Goal: Find contact information: Find contact information

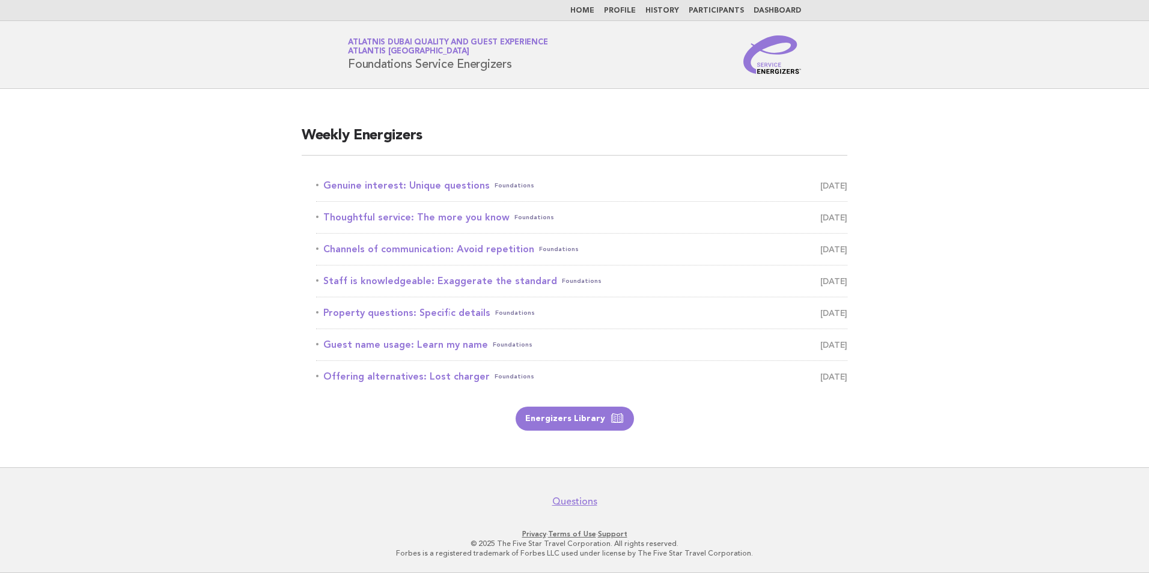
click at [721, 11] on link "Participants" at bounding box center [716, 10] width 55 height 7
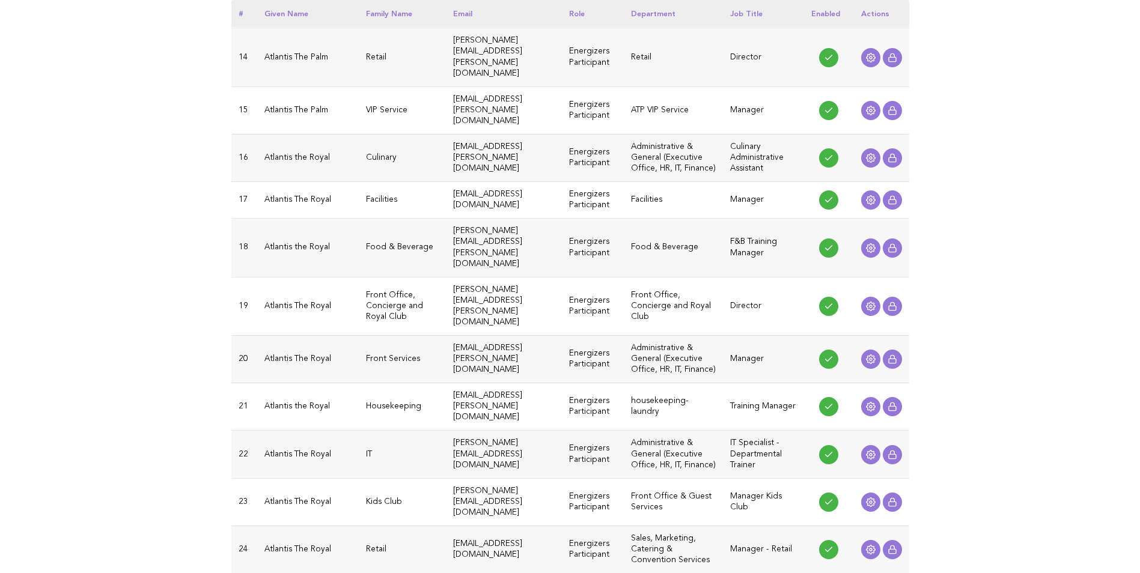
scroll to position [902, 0]
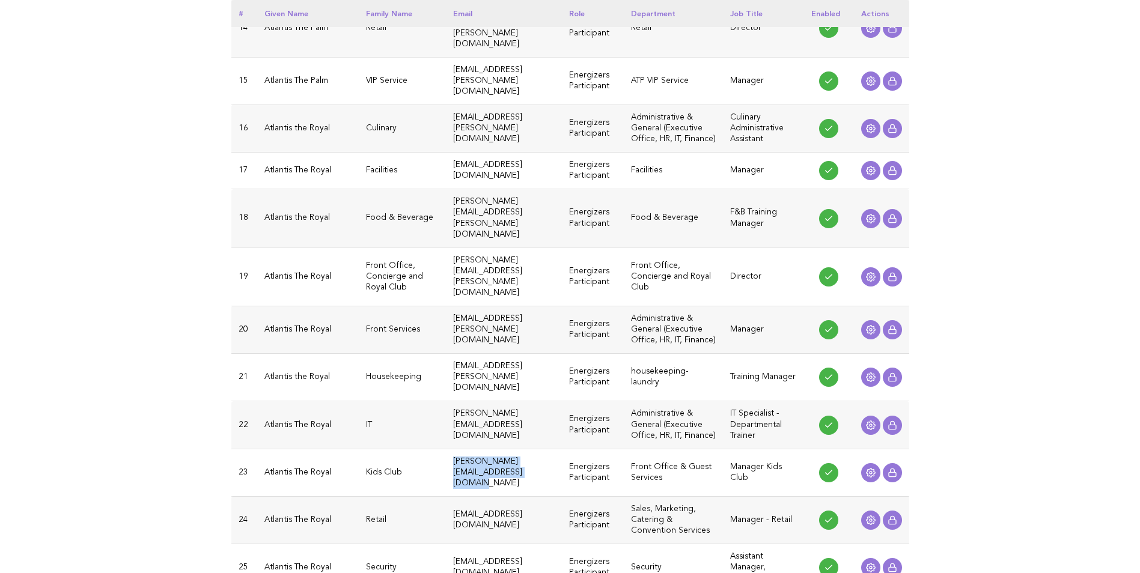
drag, startPoint x: 424, startPoint y: 347, endPoint x: 557, endPoint y: 340, distance: 133.6
click at [557, 449] on td "[PERSON_NAME][EMAIL_ADDRESS][DOMAIN_NAME]" at bounding box center [504, 472] width 116 height 47
copy td "[PERSON_NAME][EMAIL_ADDRESS][DOMAIN_NAME]"
click at [551, 497] on td "[EMAIL_ADDRESS][DOMAIN_NAME]" at bounding box center [504, 520] width 116 height 47
drag, startPoint x: 553, startPoint y: 393, endPoint x: 394, endPoint y: 390, distance: 158.7
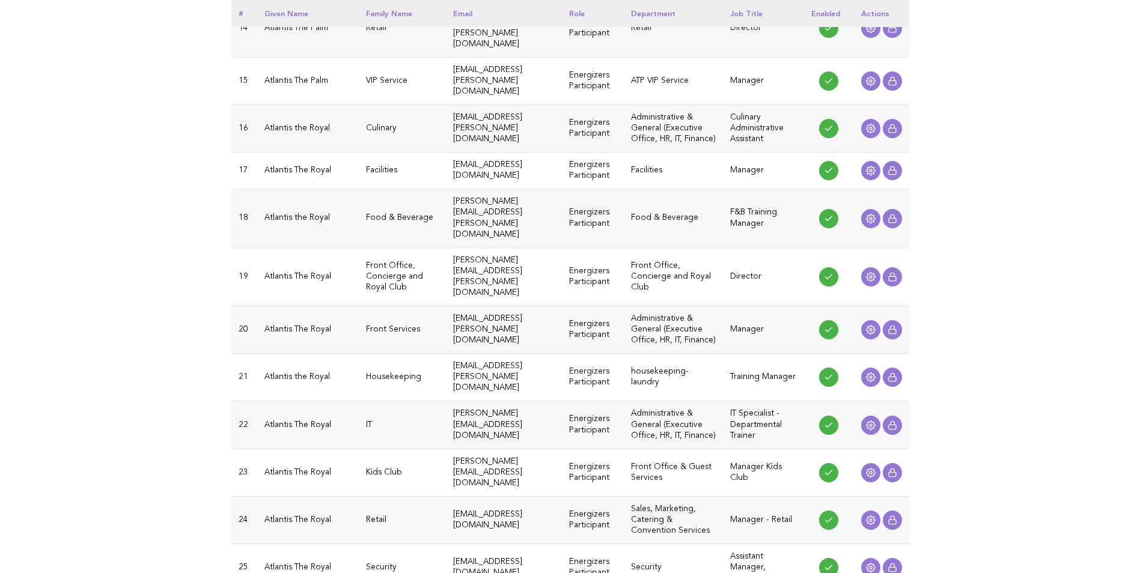
click at [394, 497] on tr "24 Atlantis The Royal Retail [EMAIL_ADDRESS][DOMAIN_NAME] Energizers Participan…" at bounding box center [570, 520] width 678 height 47
copy tr "[EMAIL_ADDRESS][DOMAIN_NAME]"
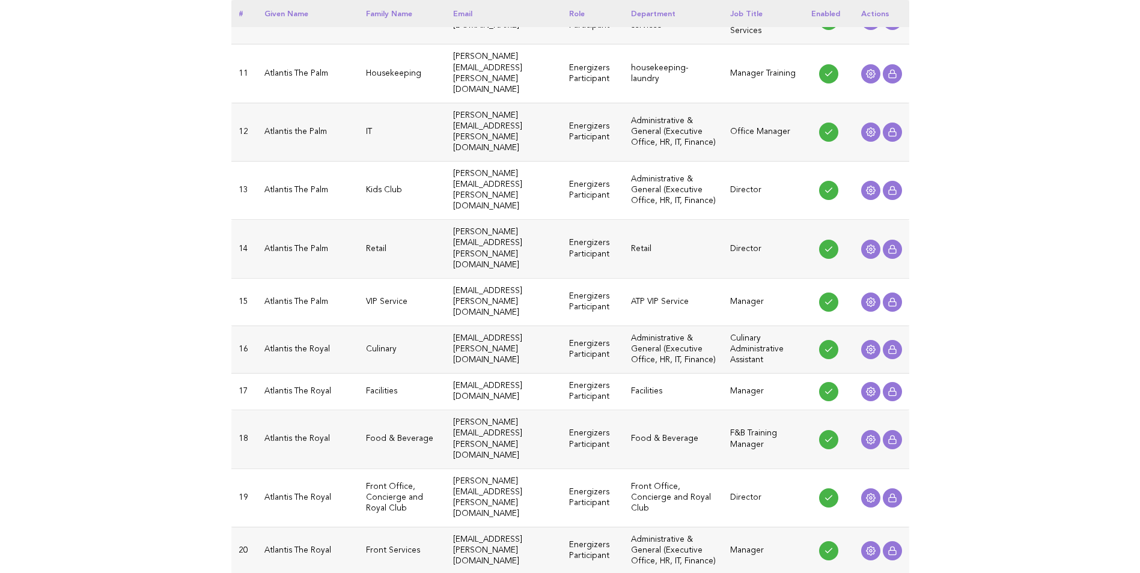
scroll to position [661, 0]
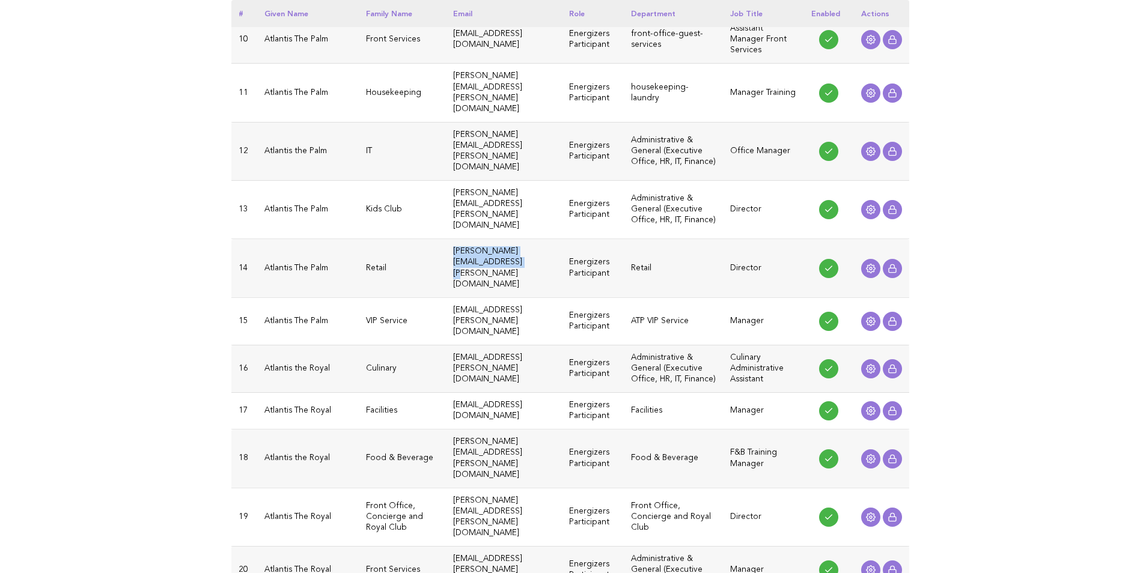
drag, startPoint x: 426, startPoint y: 180, endPoint x: 540, endPoint y: 180, distance: 114.8
click at [540, 239] on td "[PERSON_NAME][EMAIL_ADDRESS][PERSON_NAME][DOMAIN_NAME]" at bounding box center [504, 268] width 116 height 58
copy td "[PERSON_NAME][EMAIL_ADDRESS][PERSON_NAME][DOMAIN_NAME]"
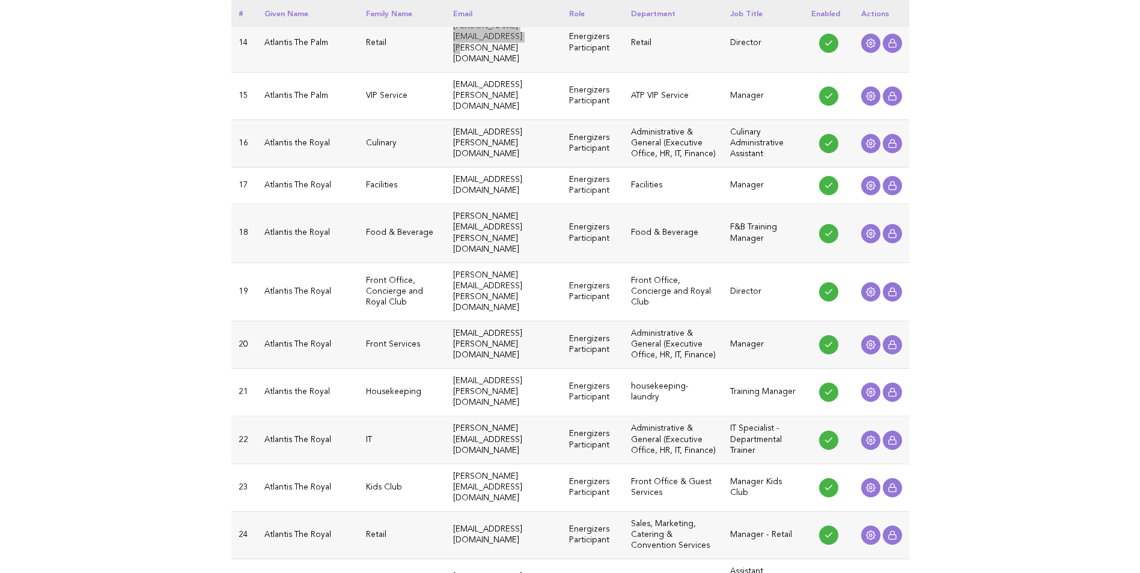
scroll to position [902, 0]
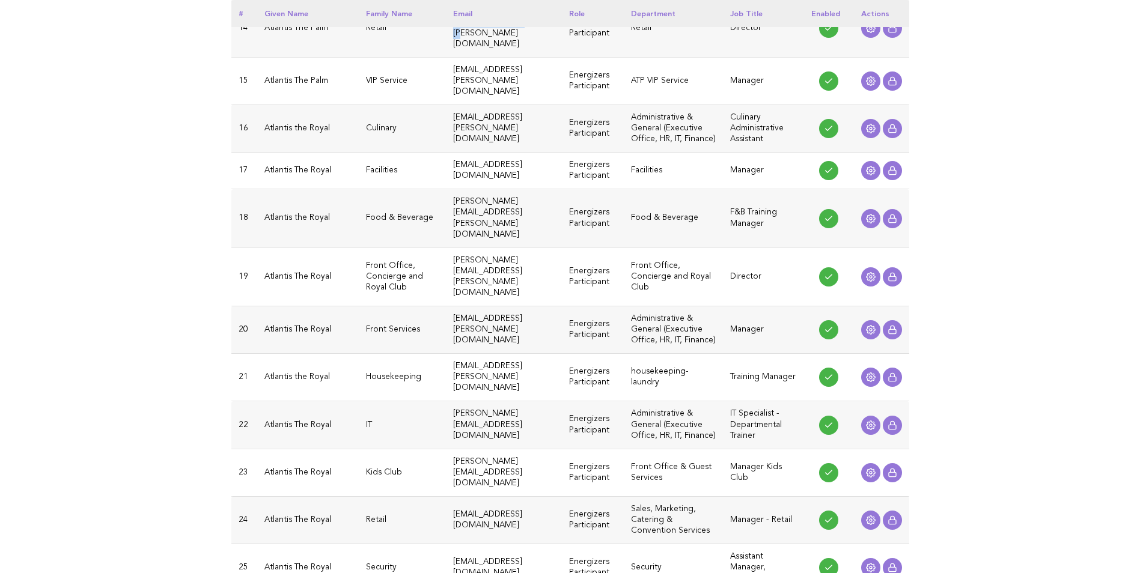
drag, startPoint x: 538, startPoint y: 439, endPoint x: 424, endPoint y: 442, distance: 114.3
click at [446, 545] on td "[EMAIL_ADDRESS][DOMAIN_NAME]" at bounding box center [504, 568] width 116 height 47
copy td "[EMAIL_ADDRESS][DOMAIN_NAME]"
drag, startPoint x: 426, startPoint y: 304, endPoint x: 545, endPoint y: 298, distance: 119.2
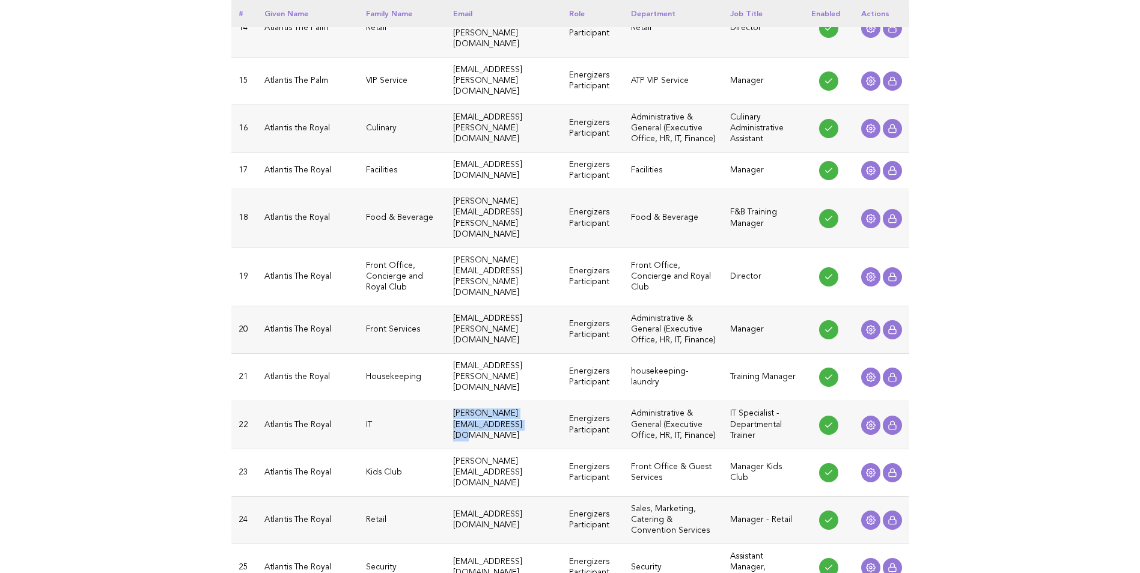
click at [545, 402] on td "[PERSON_NAME][EMAIL_ADDRESS][DOMAIN_NAME]" at bounding box center [504, 425] width 116 height 47
copy td "[PERSON_NAME][EMAIL_ADDRESS][DOMAIN_NAME]"
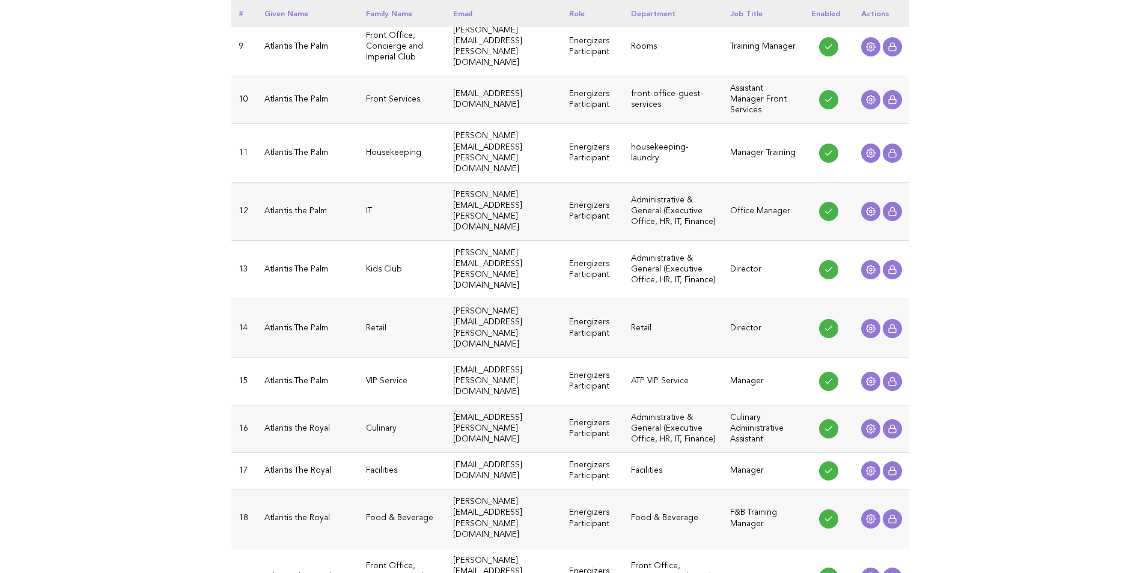
scroll to position [541, 0]
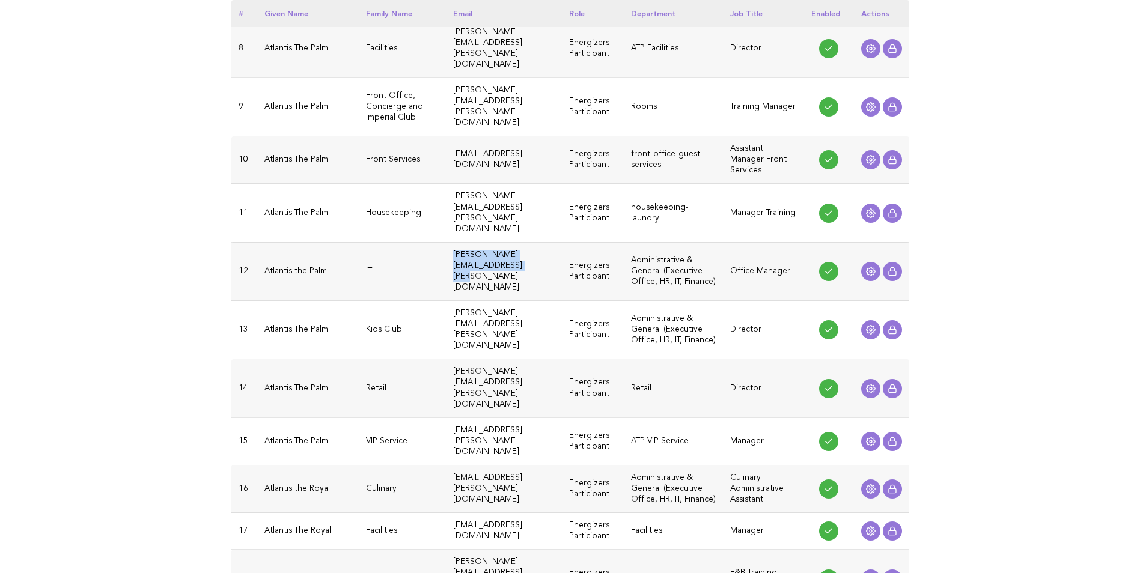
drag, startPoint x: 425, startPoint y: 193, endPoint x: 537, endPoint y: 194, distance: 112.4
click at [537, 242] on td "[PERSON_NAME][EMAIL_ADDRESS][PERSON_NAME][DOMAIN_NAME]" at bounding box center [504, 271] width 116 height 58
copy td "[PERSON_NAME][EMAIL_ADDRESS][PERSON_NAME][DOMAIN_NAME]"
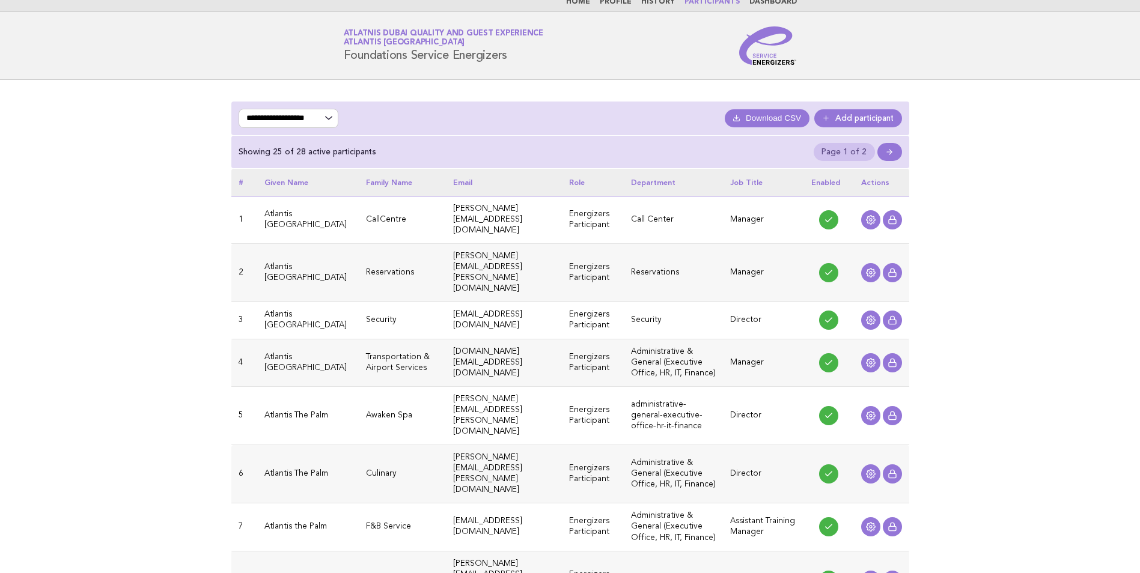
scroll to position [0, 0]
